Goal: Transaction & Acquisition: Purchase product/service

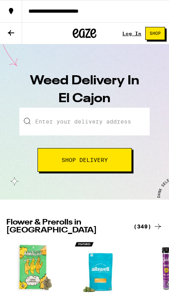
click at [51, 122] on input "Enter your delivery address" at bounding box center [84, 122] width 130 height 28
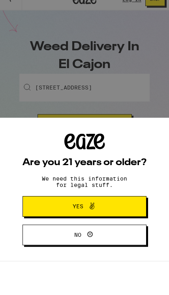
scroll to position [34, 0]
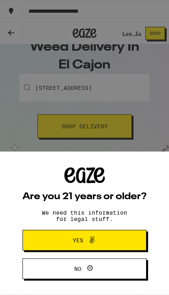
click at [114, 245] on span "Yes" at bounding box center [85, 240] width 60 height 10
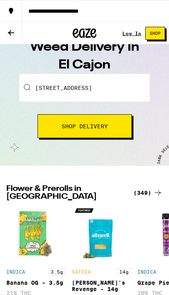
scroll to position [0, 0]
click at [65, 123] on span "Shop Delivery" at bounding box center [85, 126] width 46 height 6
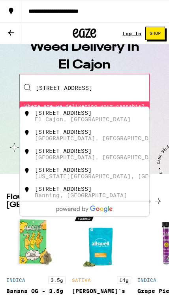
scroll to position [34, 0]
click at [56, 120] on div "El Cajon, [GEOGRAPHIC_DATA]" at bounding box center [83, 119] width 96 height 6
type input "[STREET_ADDRESS]"
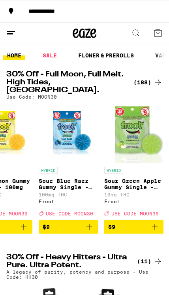
scroll to position [0, 2005]
